Goal: Information Seeking & Learning: Learn about a topic

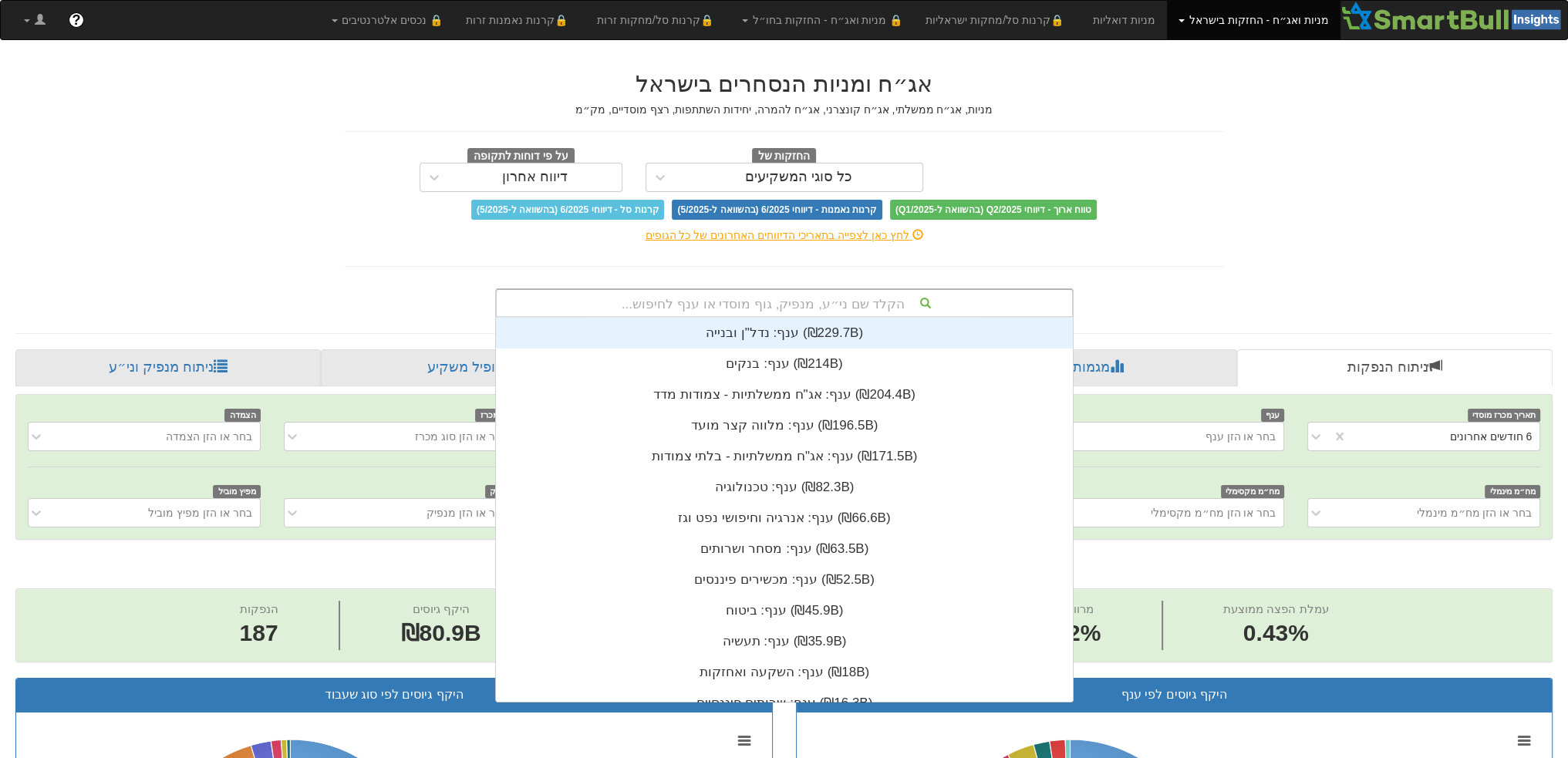
click at [774, 311] on div "הקלד שם ני״ע, מנפיק, גוף מוסדי או ענף לחיפוש..." at bounding box center [784, 303] width 575 height 26
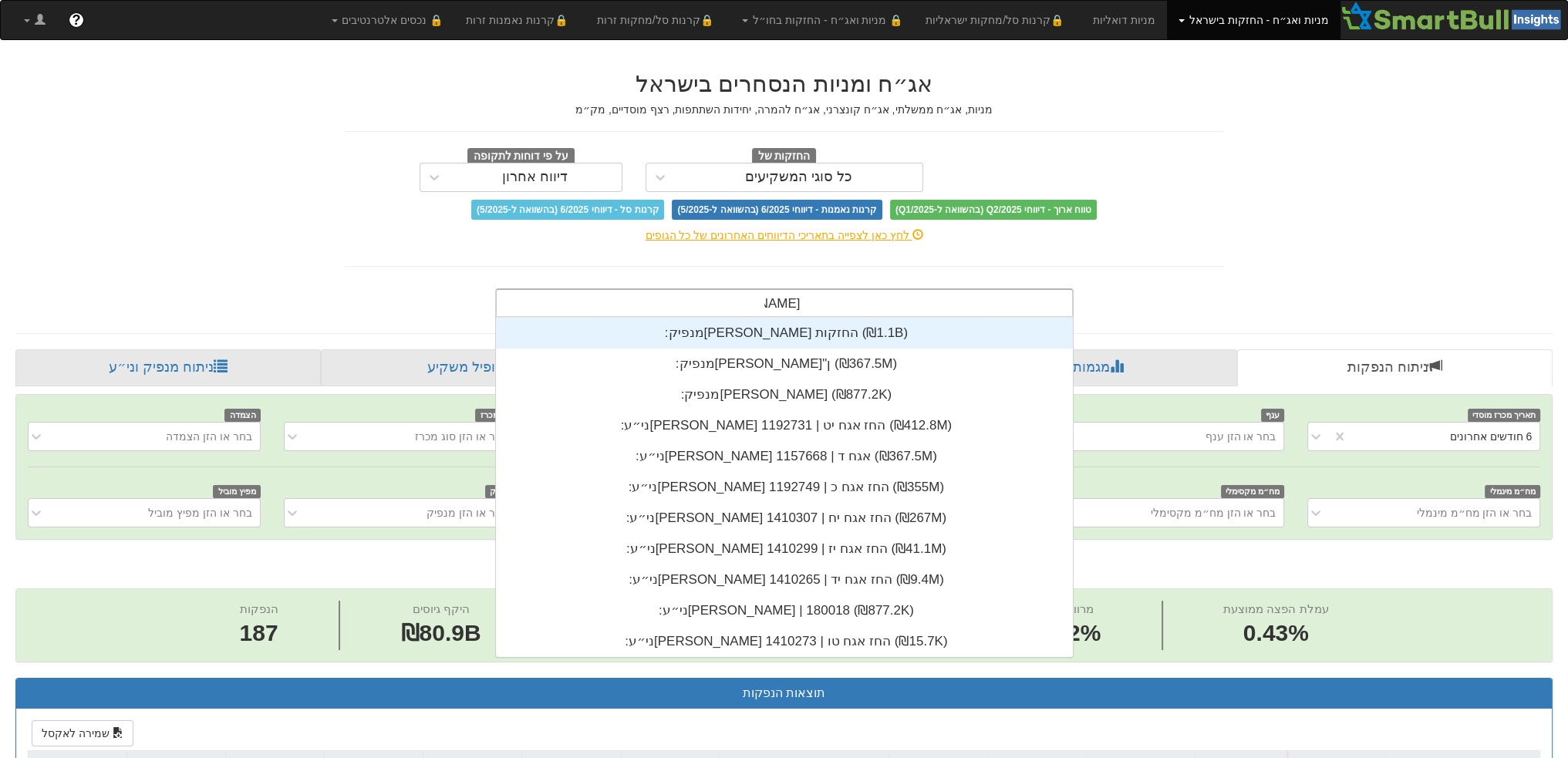
scroll to position [62, 0]
type input "[PERSON_NAME]"
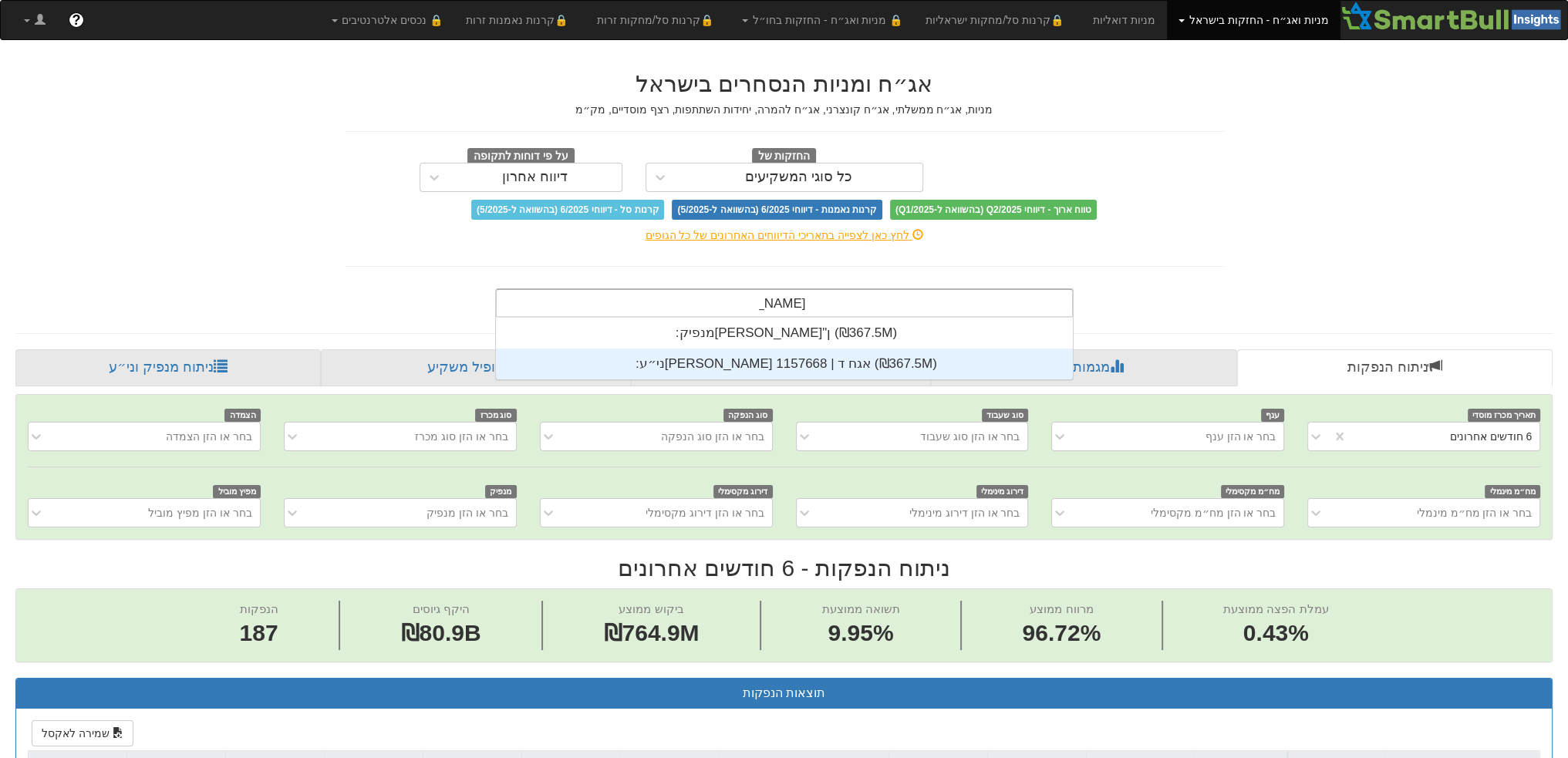
click at [762, 360] on div "ני״ע: ‏[PERSON_NAME] אגח ד | 1157668 ‎(₪367.5M)‎" at bounding box center [784, 364] width 577 height 31
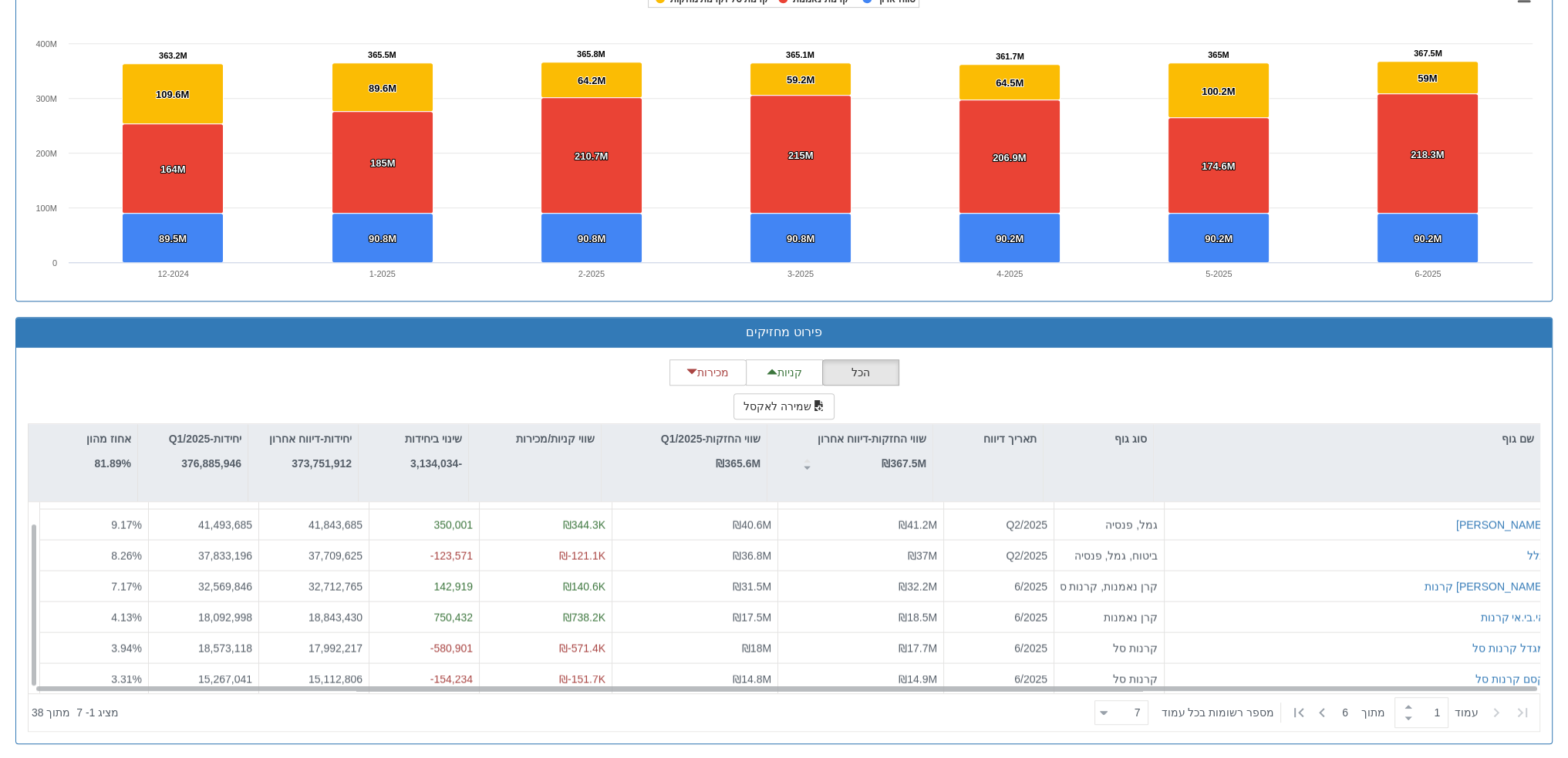
scroll to position [23, 0]
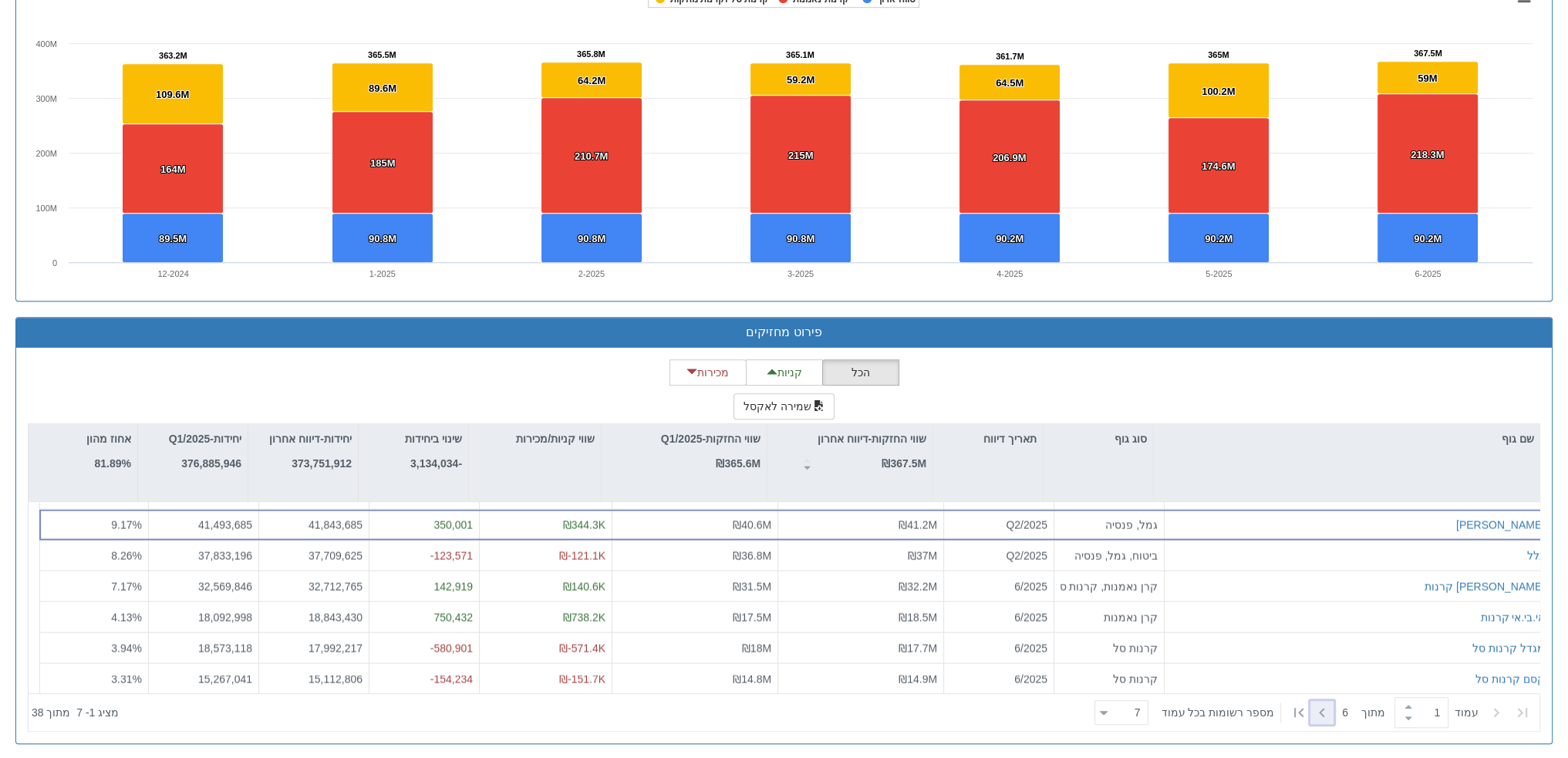
click at [1327, 711] on icon at bounding box center [1322, 713] width 18 height 18
type input "2"
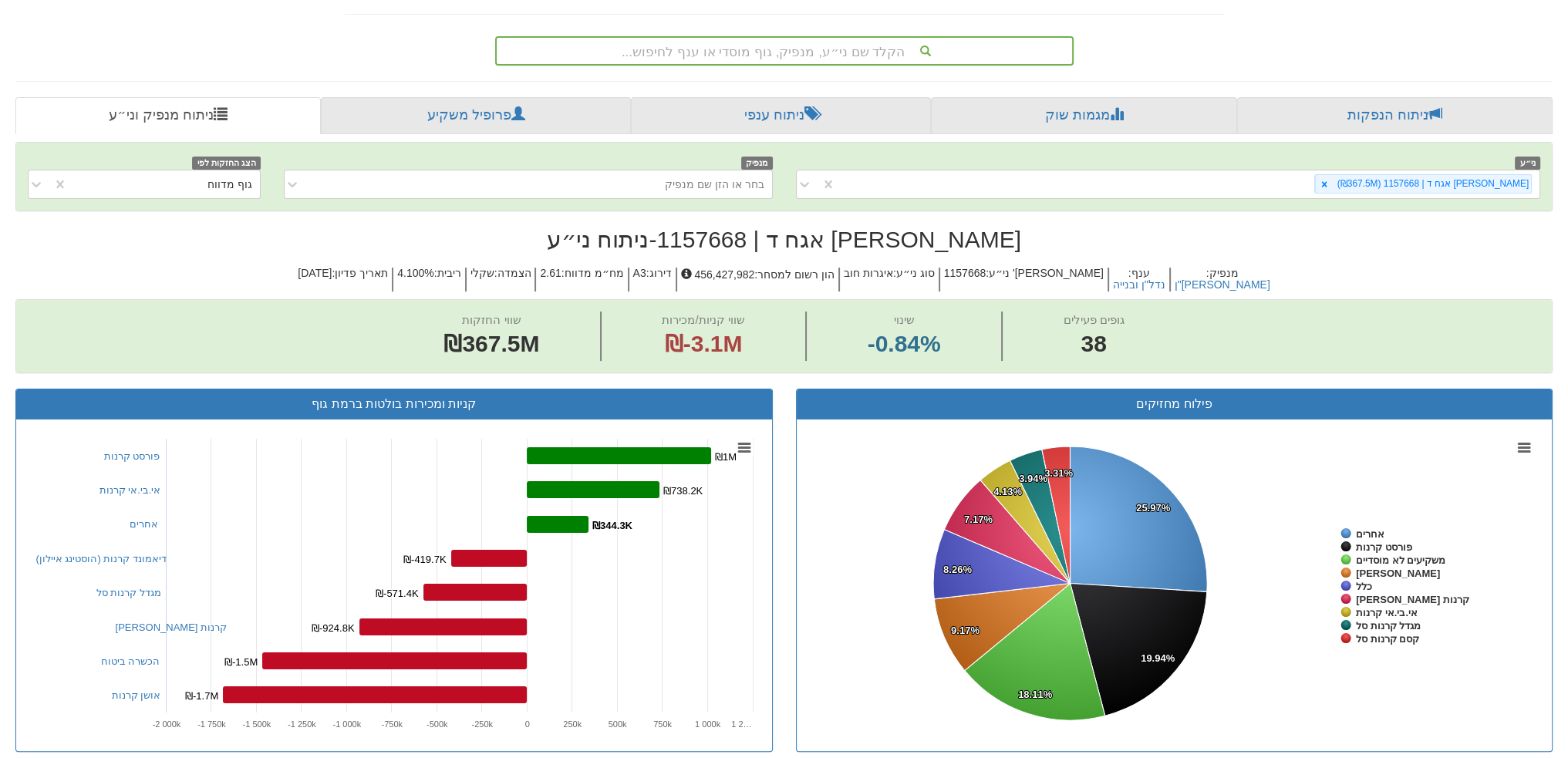
scroll to position [194, 0]
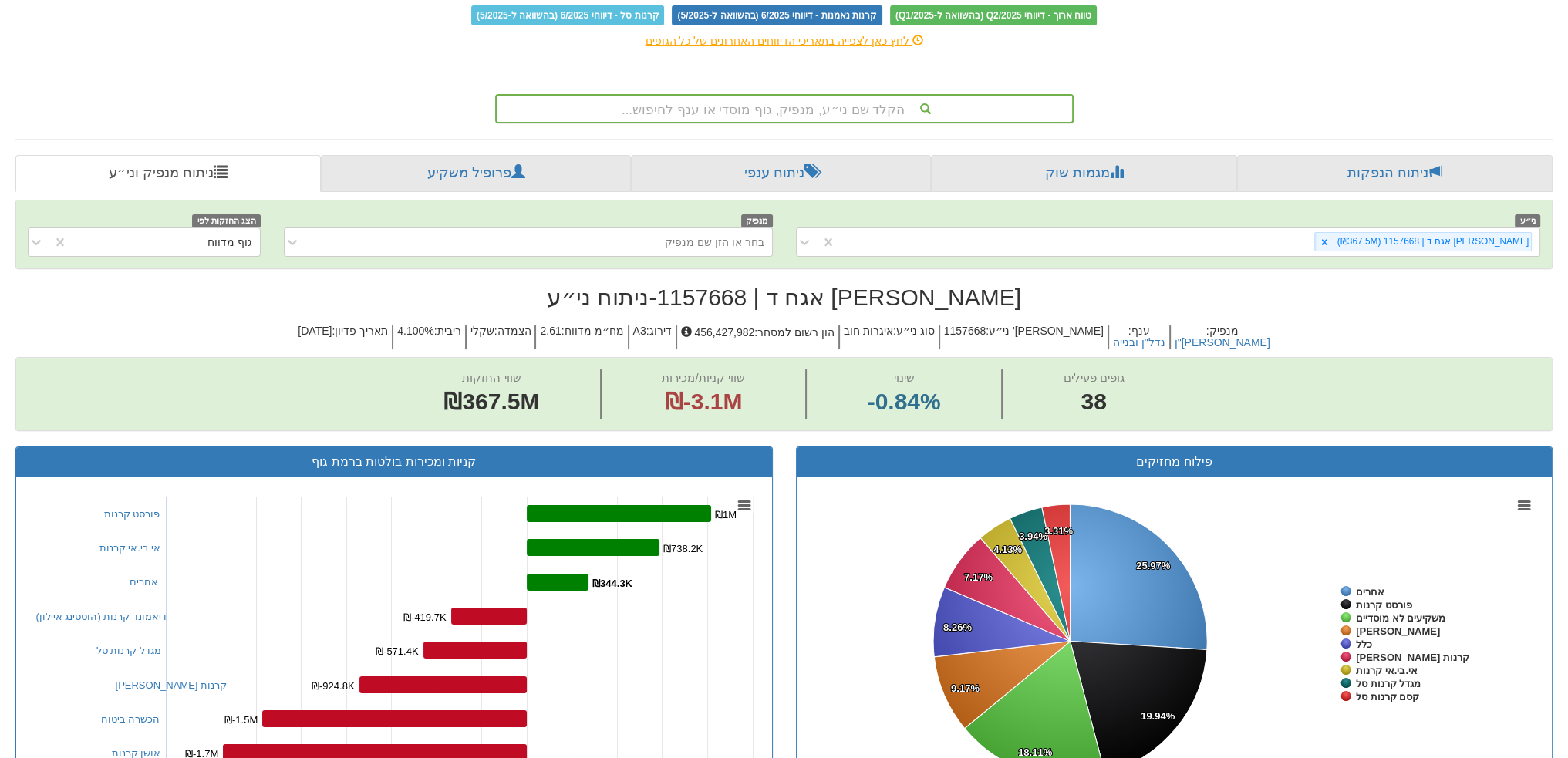
drag, startPoint x: 267, startPoint y: 314, endPoint x: 272, endPoint y: 332, distance: 18.7
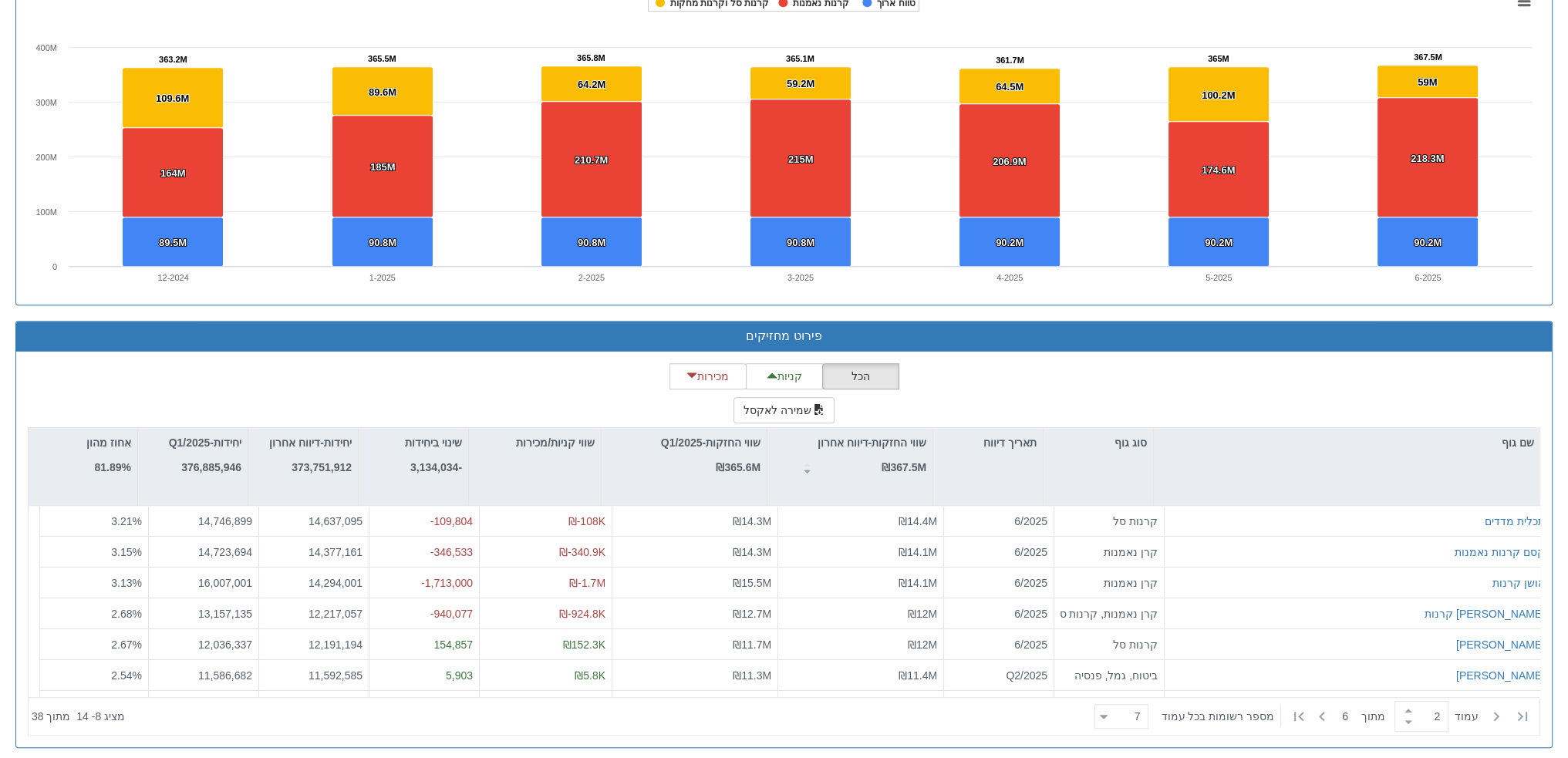
scroll to position [1080, 0]
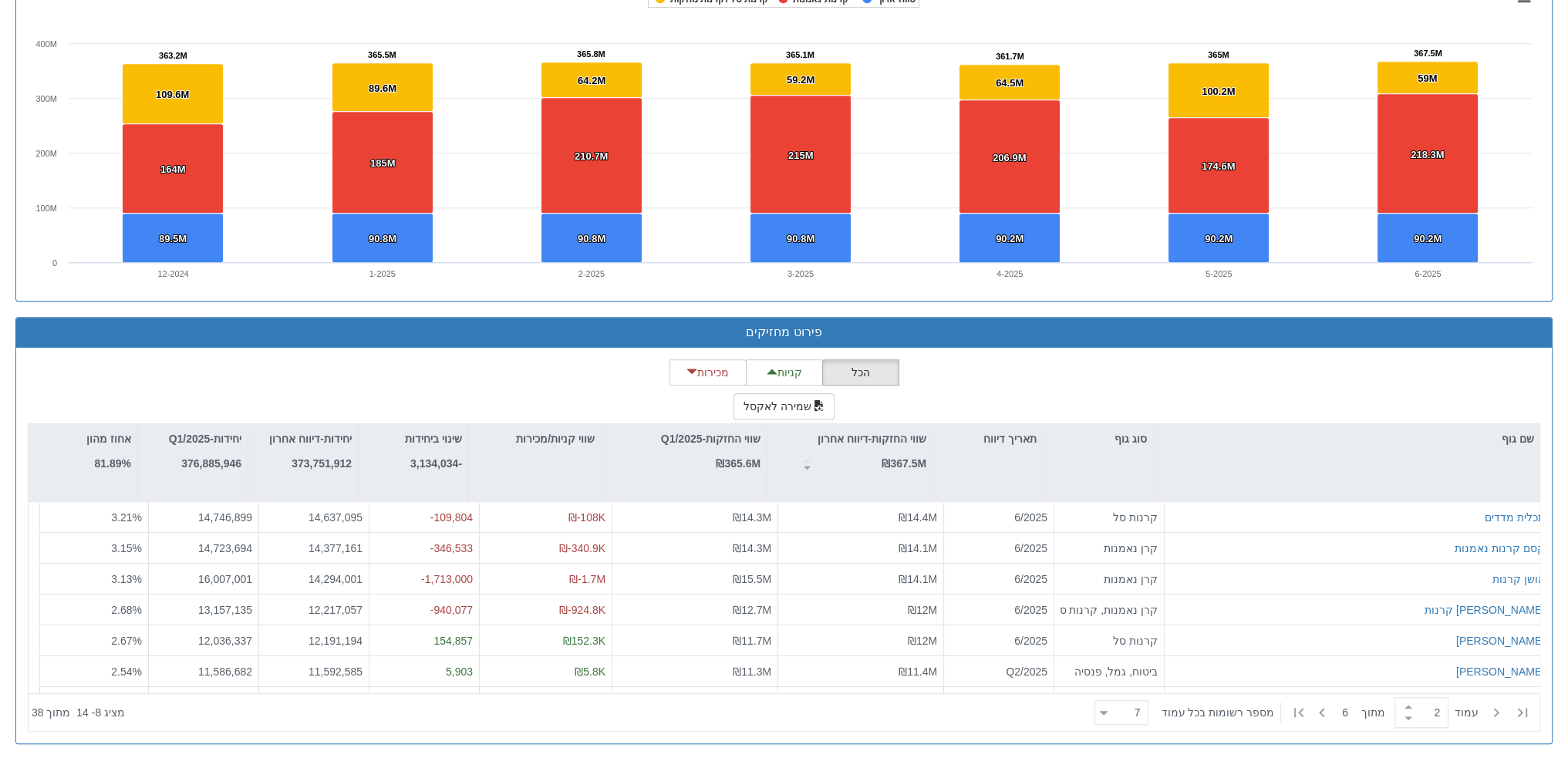
click at [975, 363] on div "הכל קניות מכירות שמירה לאקסל שם גוף סוג גוף תאריך דיווח שווי החזקות-דיווח אחרון…" at bounding box center [784, 546] width 1513 height 373
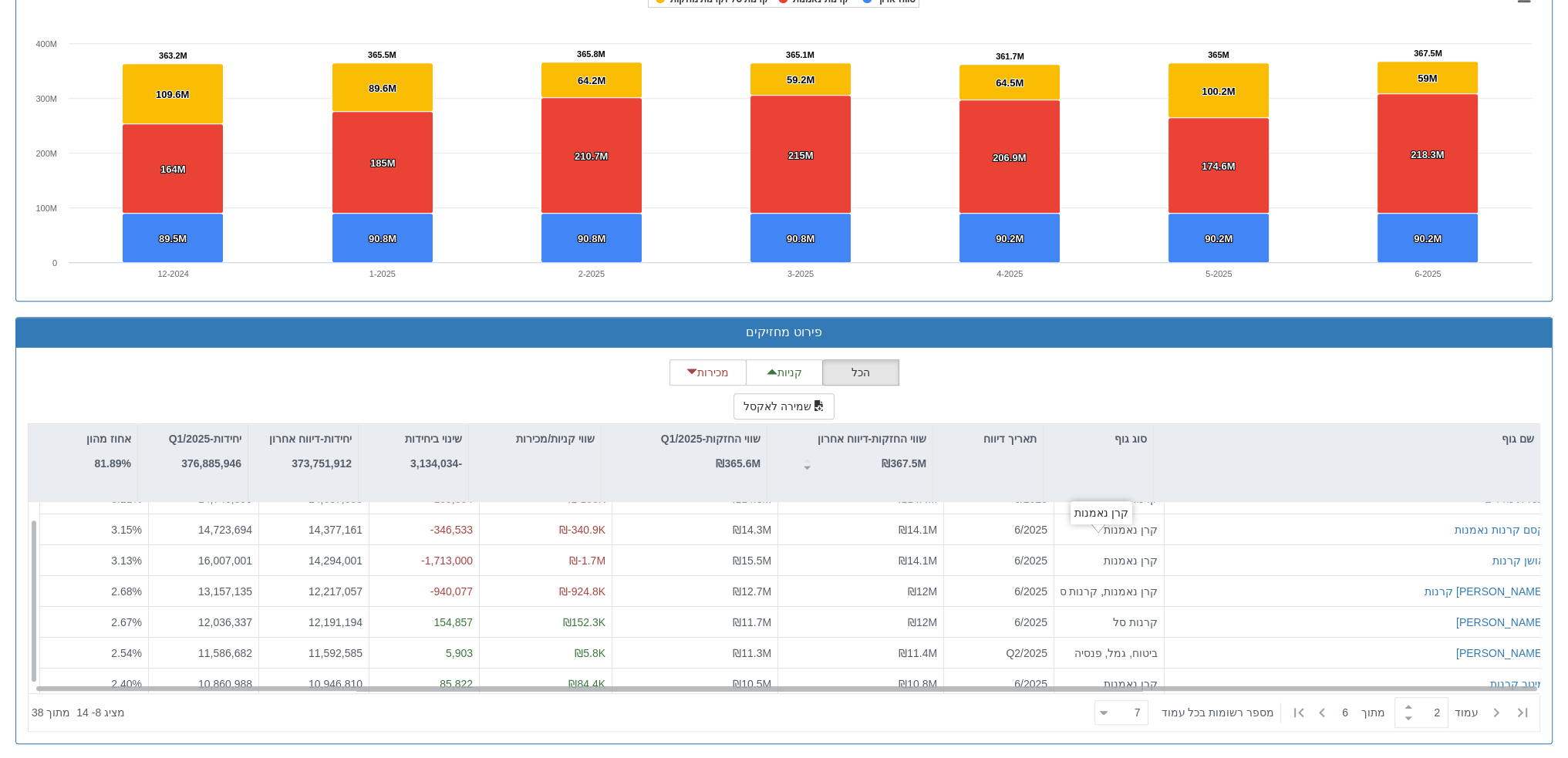
scroll to position [23, 0]
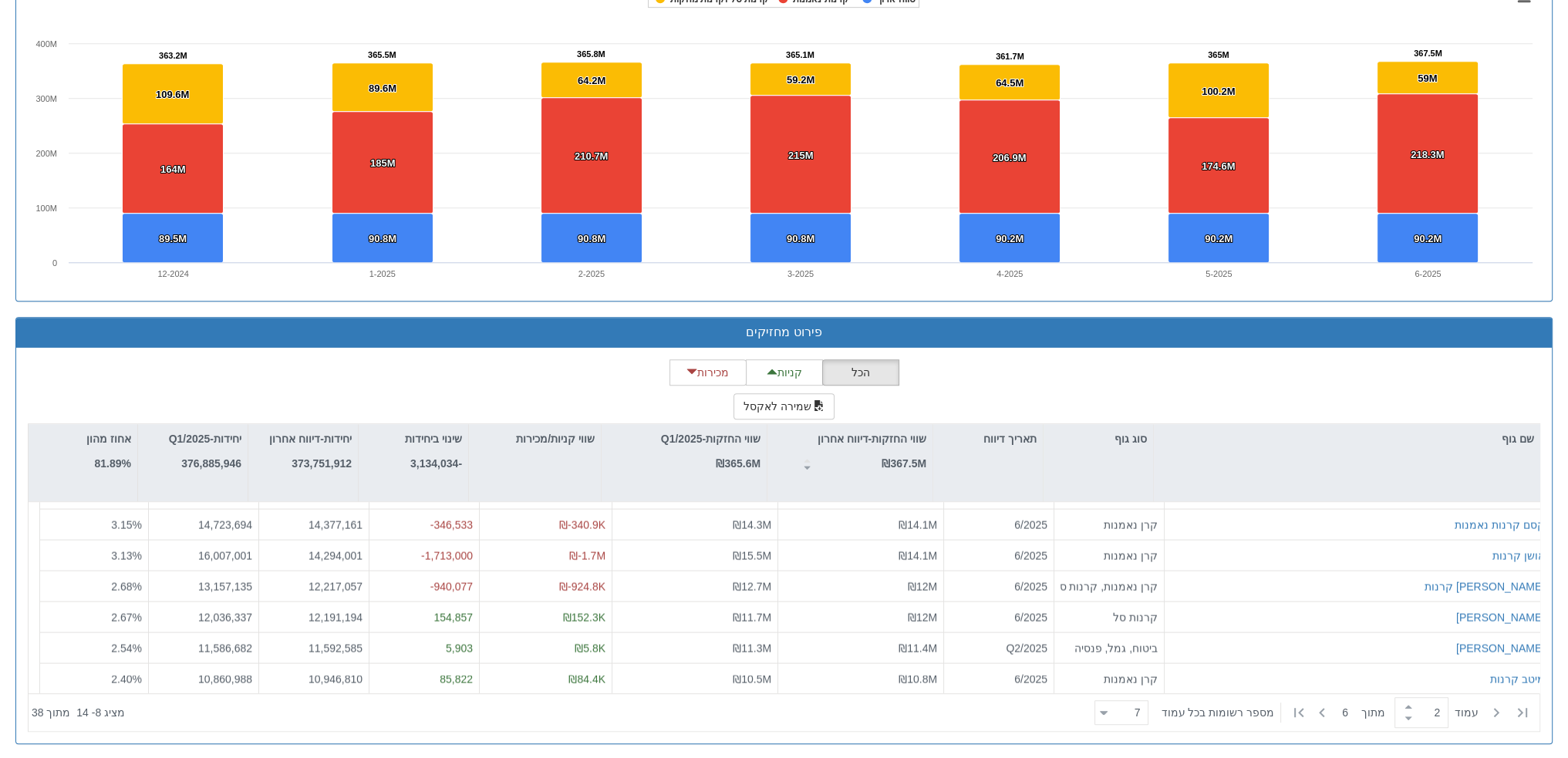
click at [1137, 383] on div "הכל קניות מכירות שמירה לאקסל שם גוף סוג גוף תאריך דיווח שווי החזקות-דיווח אחרון…" at bounding box center [784, 546] width 1513 height 373
